Goal: Entertainment & Leisure: Consume media (video, audio)

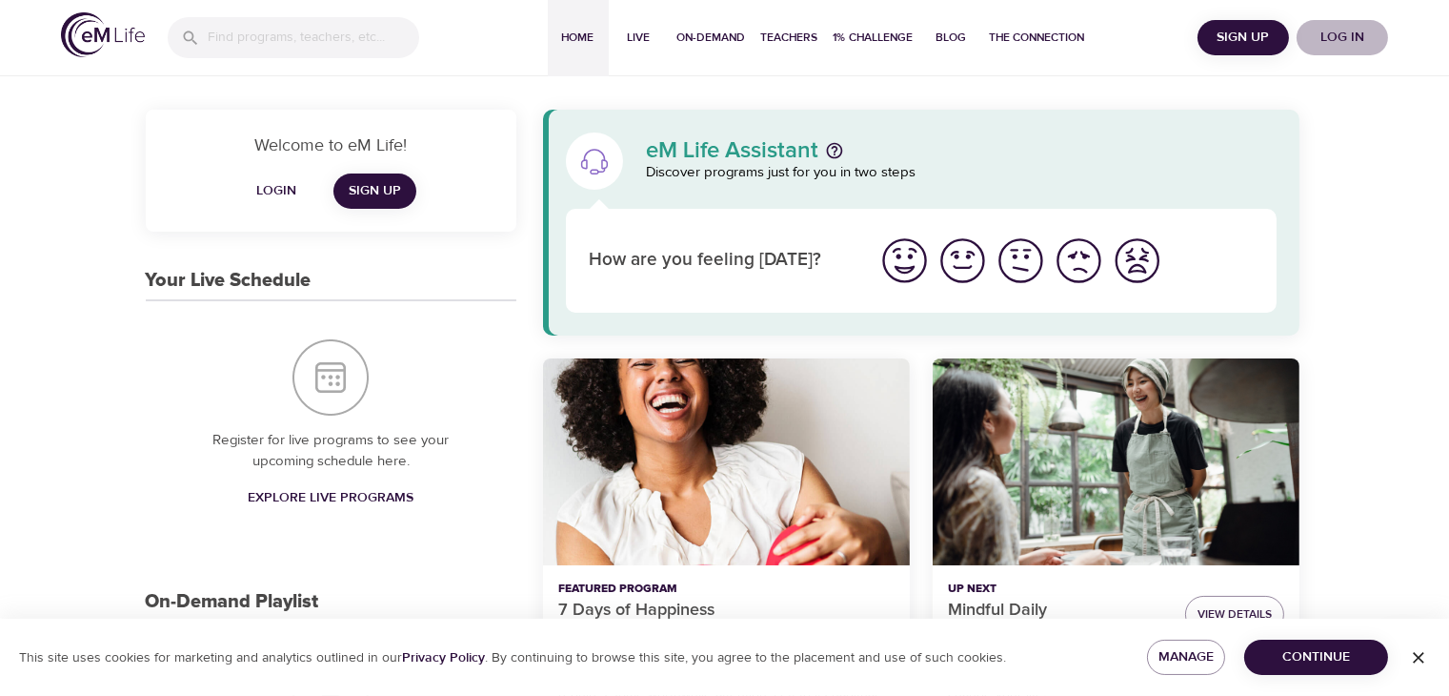
click at [1356, 39] on span "Log in" at bounding box center [1342, 38] width 76 height 24
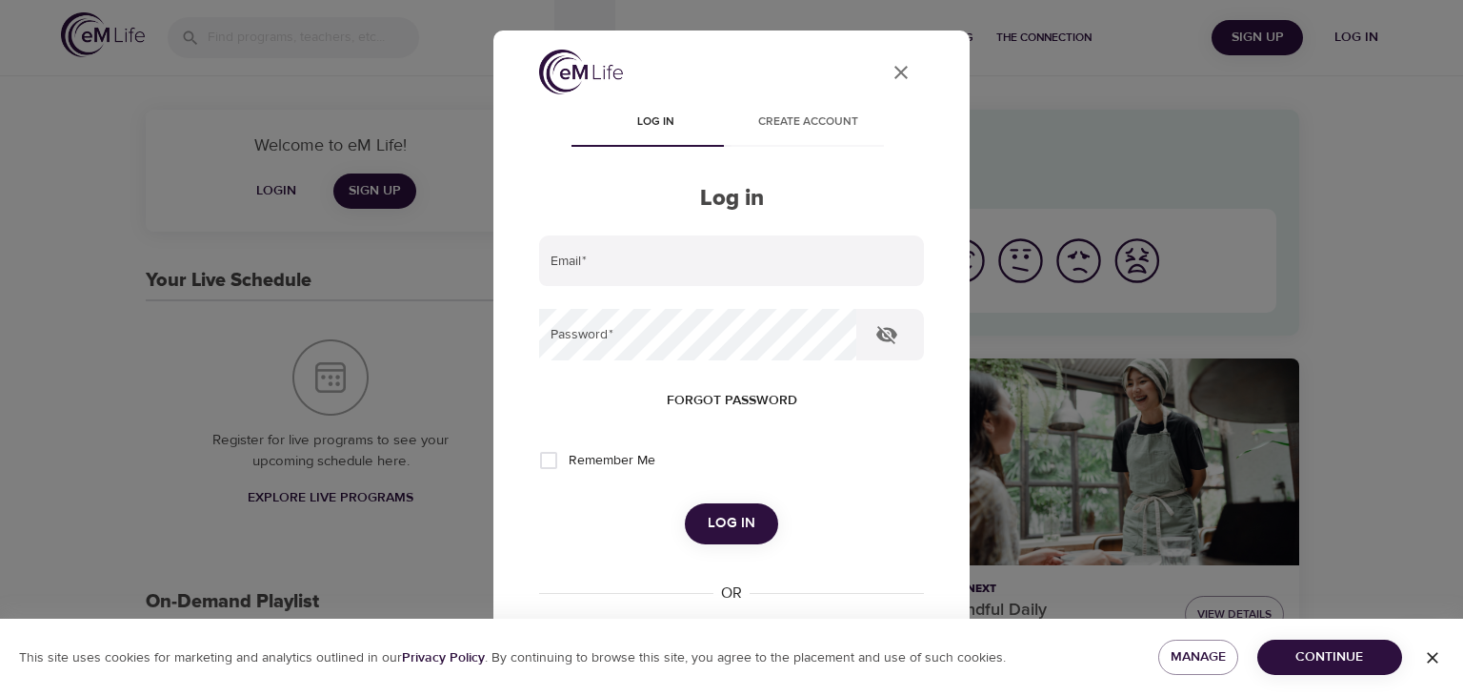
type input "[EMAIL_ADDRESS][US_STATE][DOMAIN_NAME]"
click at [717, 535] on span "Log in" at bounding box center [732, 523] width 48 height 25
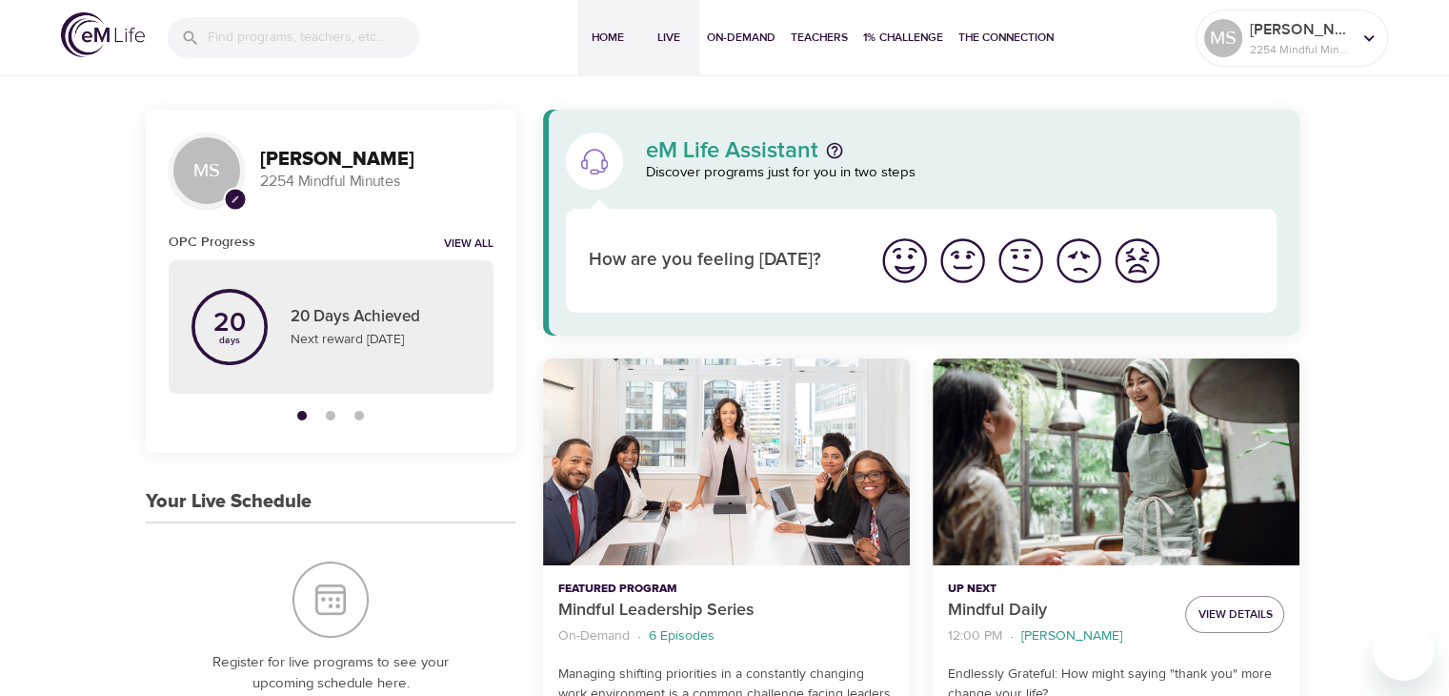
click at [670, 36] on span "Live" at bounding box center [669, 38] width 46 height 20
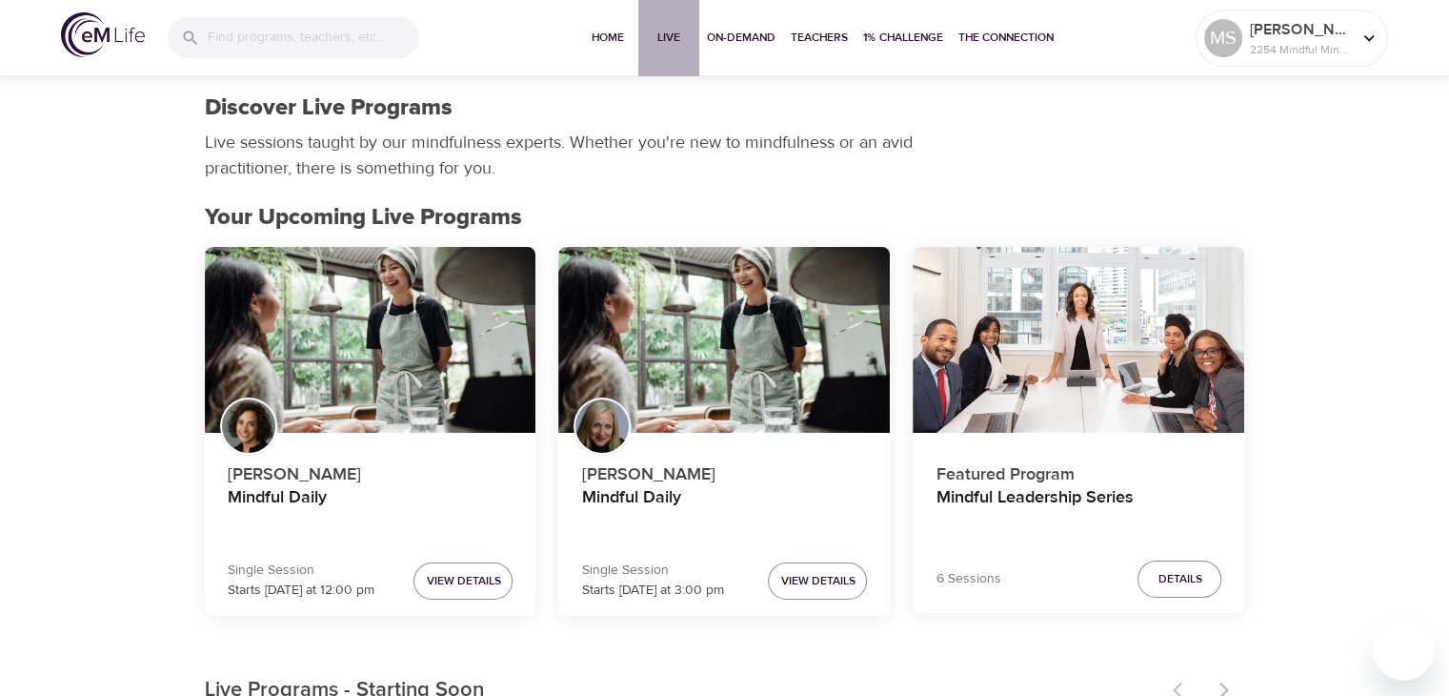
click at [657, 28] on span "Live" at bounding box center [669, 38] width 46 height 20
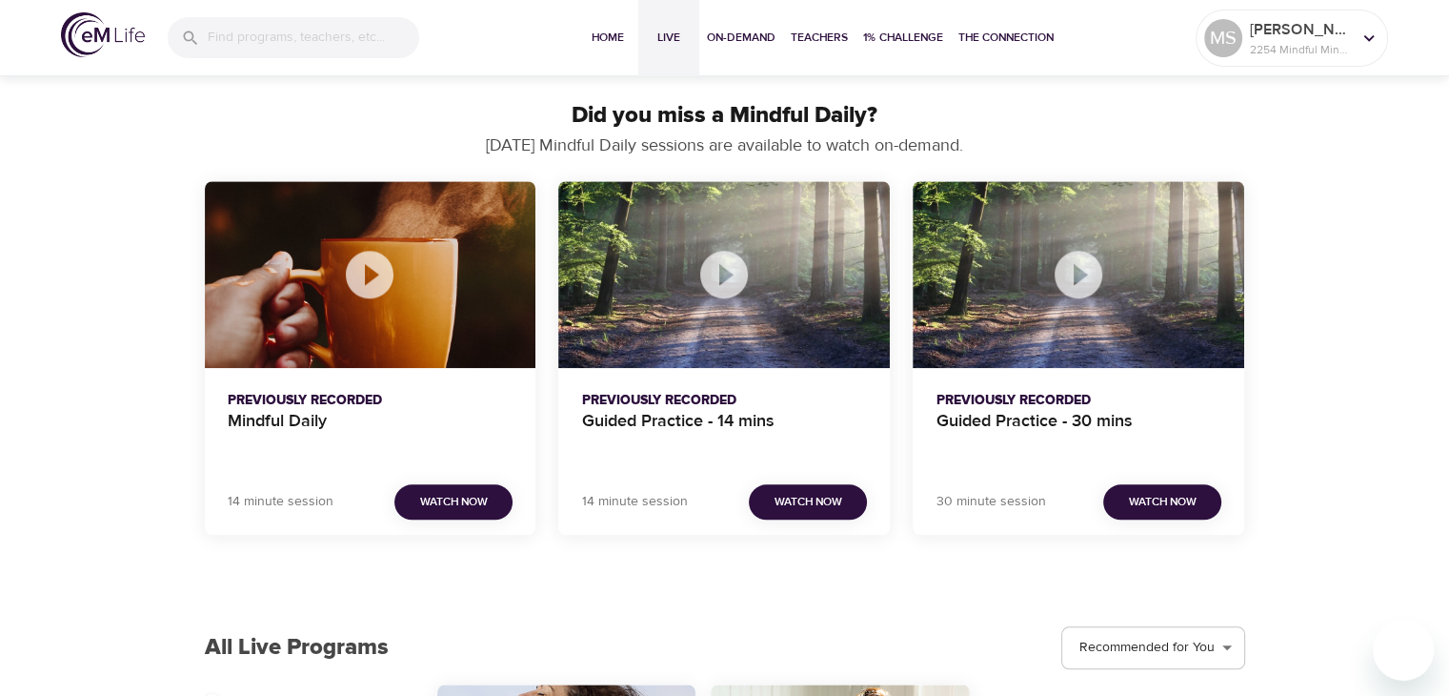
scroll to position [1809, 0]
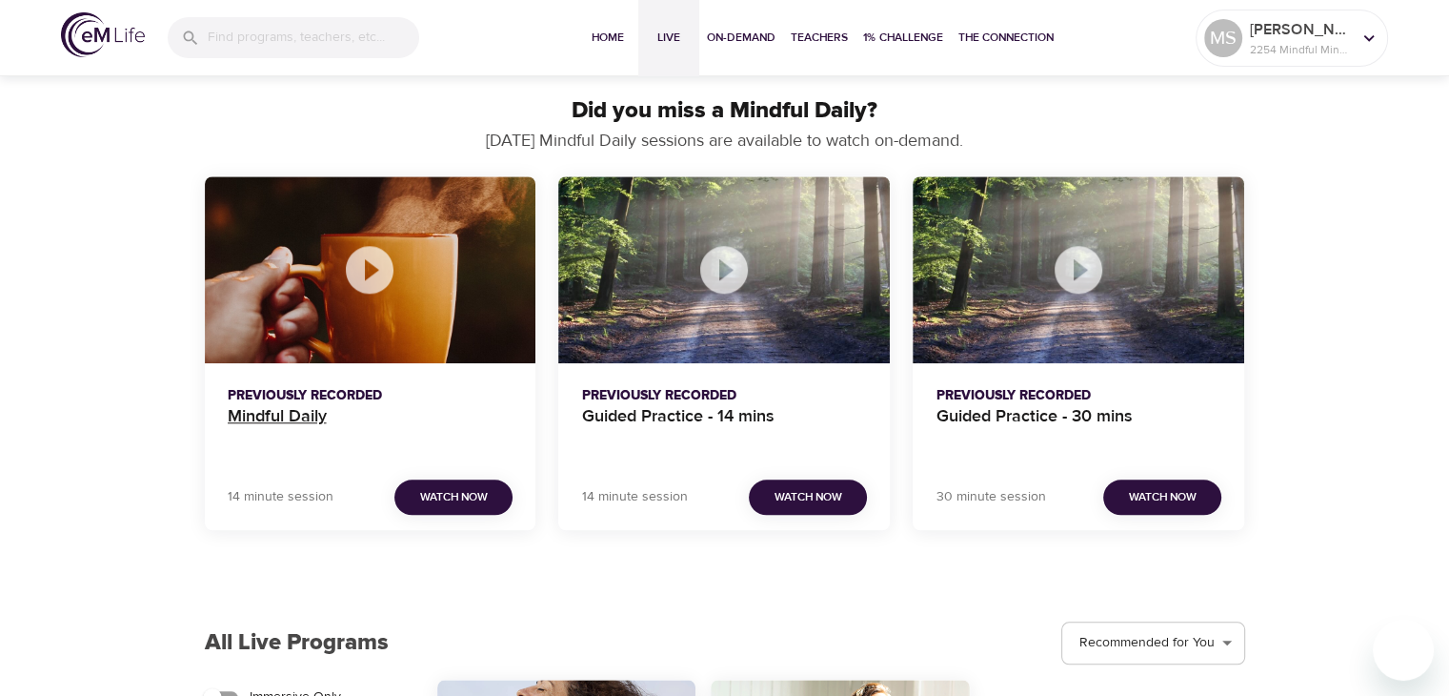
click at [261, 416] on h4 "Mindful Daily" at bounding box center [371, 429] width 286 height 46
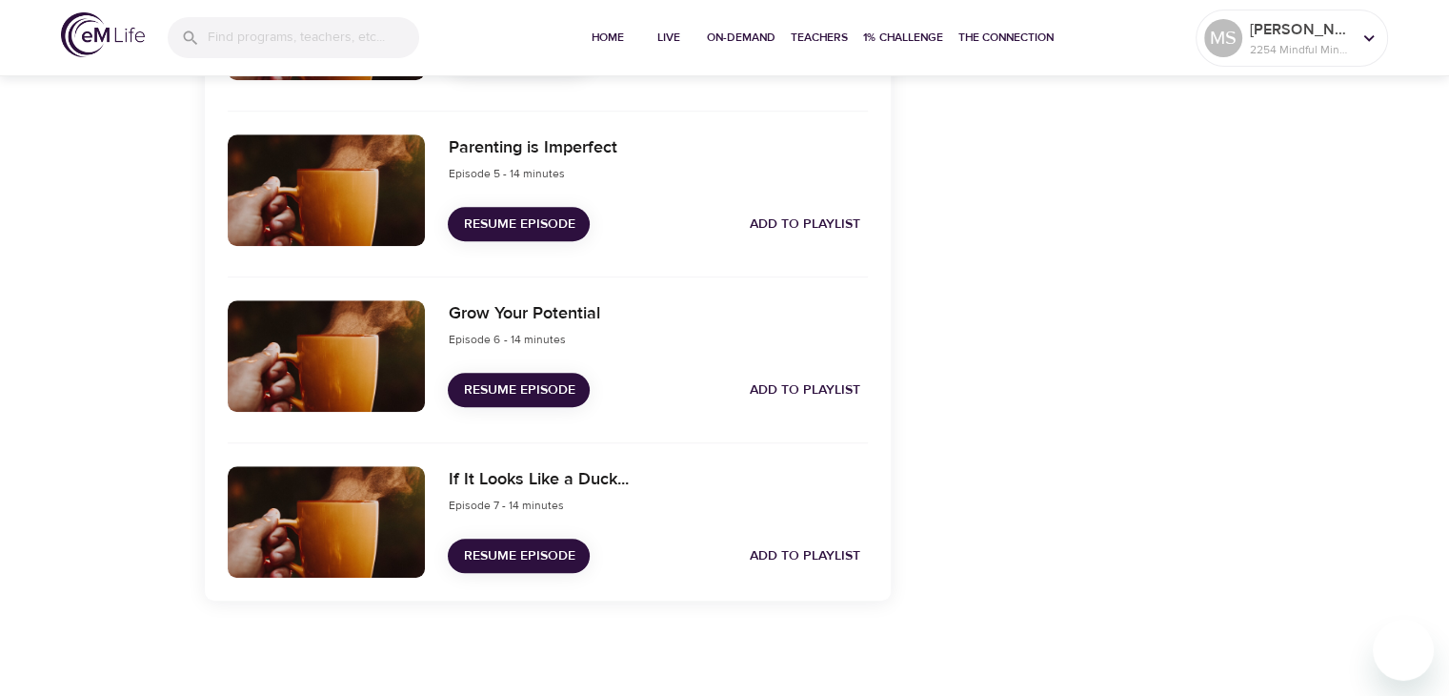
scroll to position [1326, 0]
click at [518, 559] on span "Resume Episode" at bounding box center [518, 556] width 111 height 24
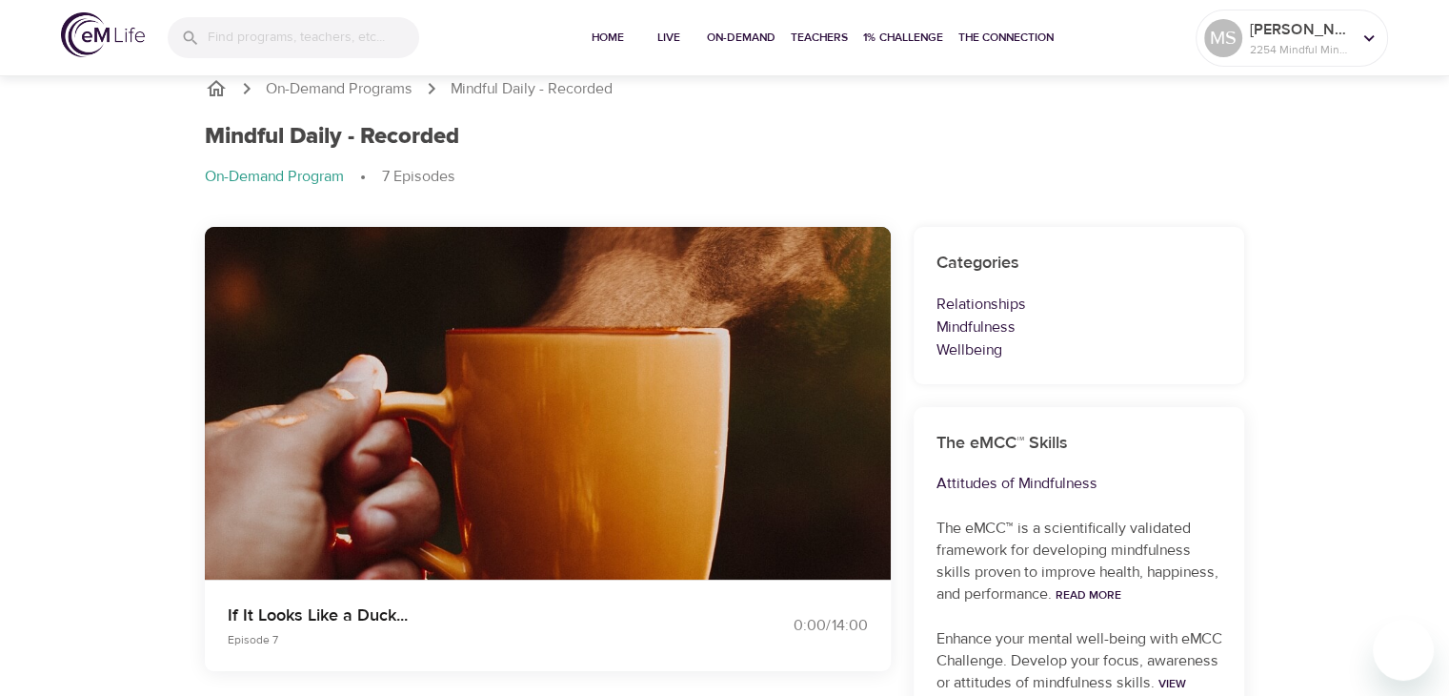
scroll to position [0, 0]
